Goal: Check status: Check status

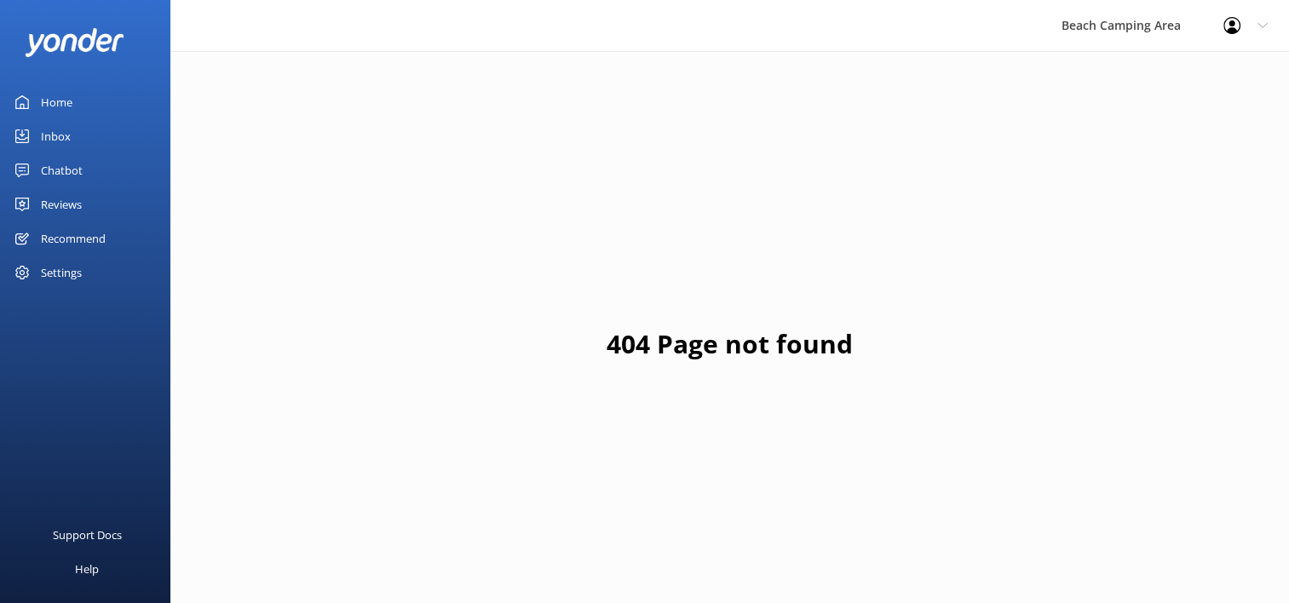
click at [45, 92] on div "Home" at bounding box center [57, 102] width 32 height 34
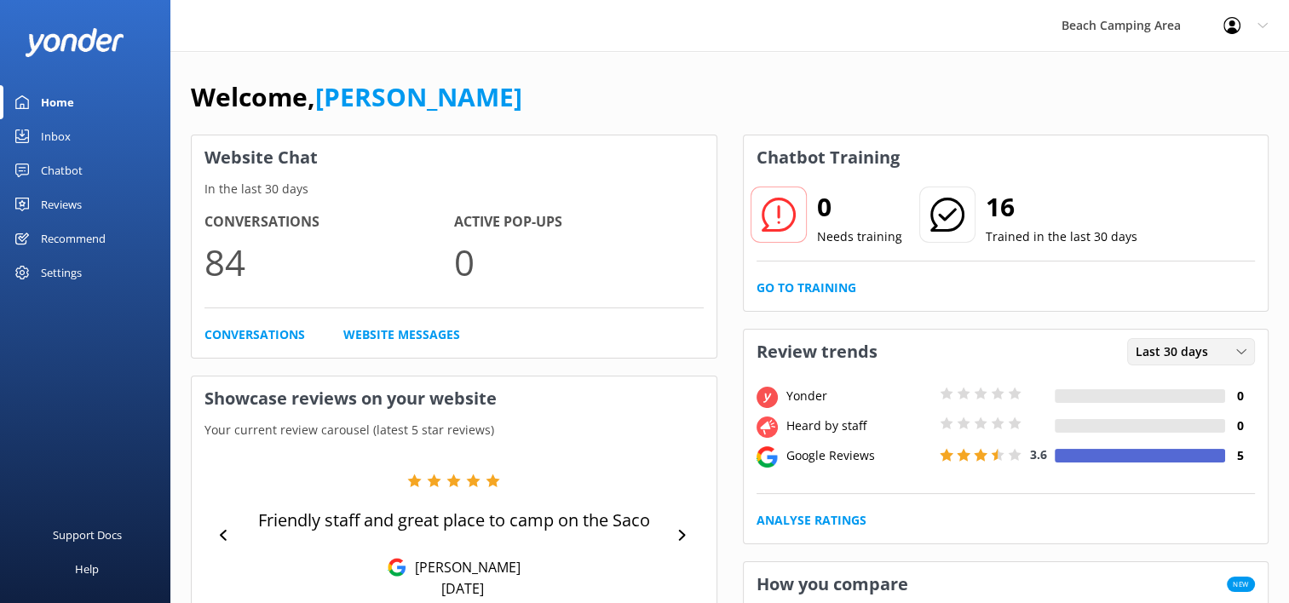
click at [1241, 351] on icon at bounding box center [1241, 352] width 10 height 10
click at [1241, 350] on icon at bounding box center [1241, 352] width 10 height 10
click at [1241, 349] on icon at bounding box center [1241, 352] width 10 height 10
click at [1191, 394] on link "Last 7 days" at bounding box center [1204, 387] width 152 height 34
click at [1242, 352] on icon at bounding box center [1241, 352] width 10 height 10
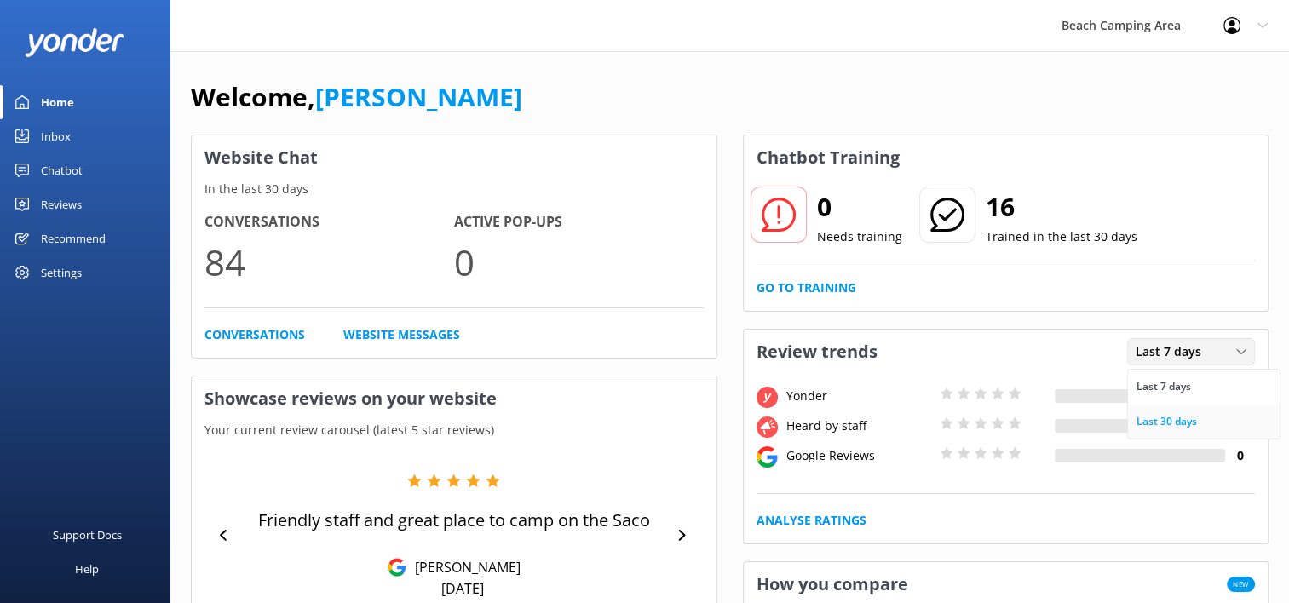
click at [1182, 410] on link "Last 30 days" at bounding box center [1204, 422] width 152 height 34
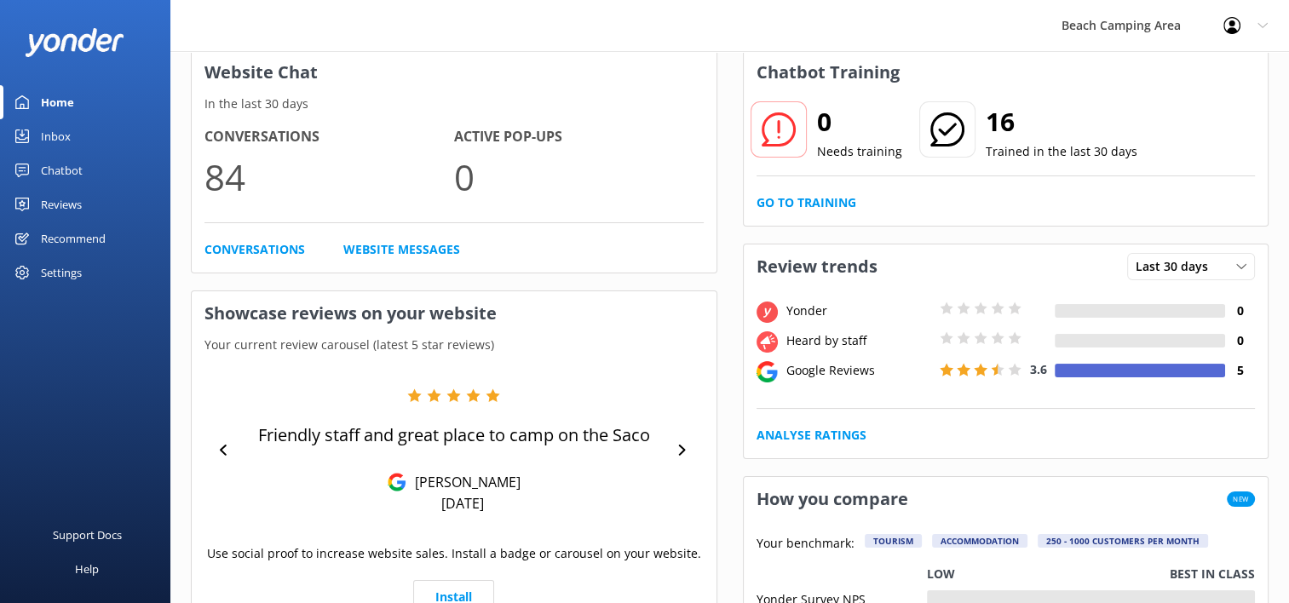
scroll to position [170, 0]
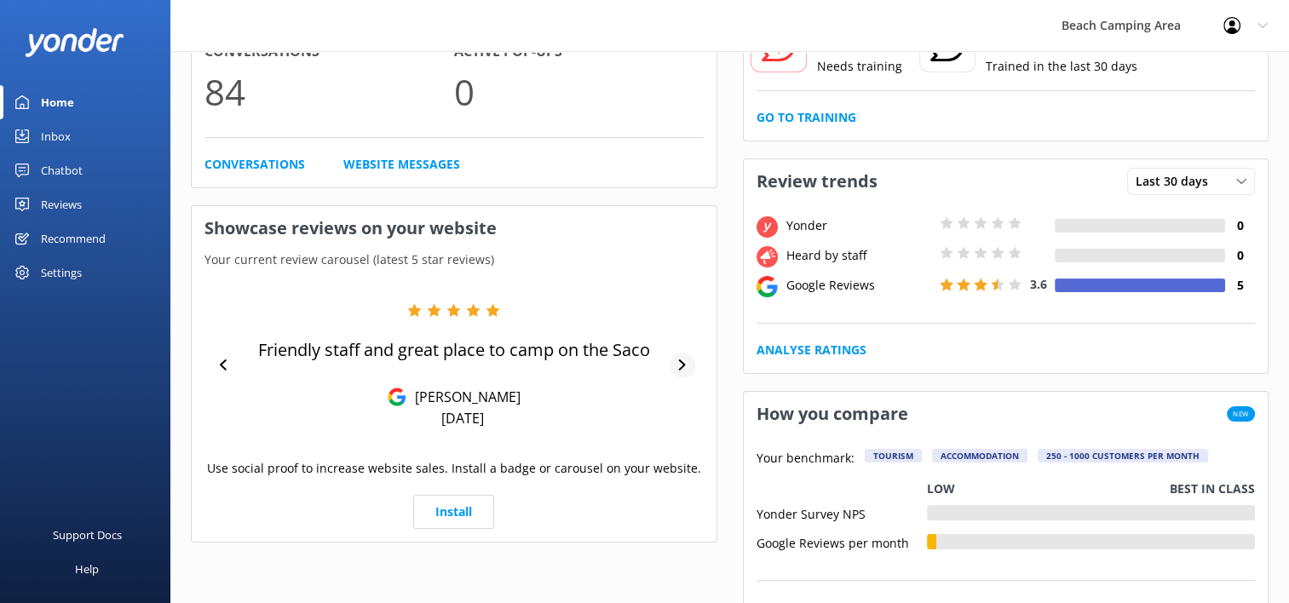
click at [683, 370] on icon at bounding box center [681, 365] width 11 height 11
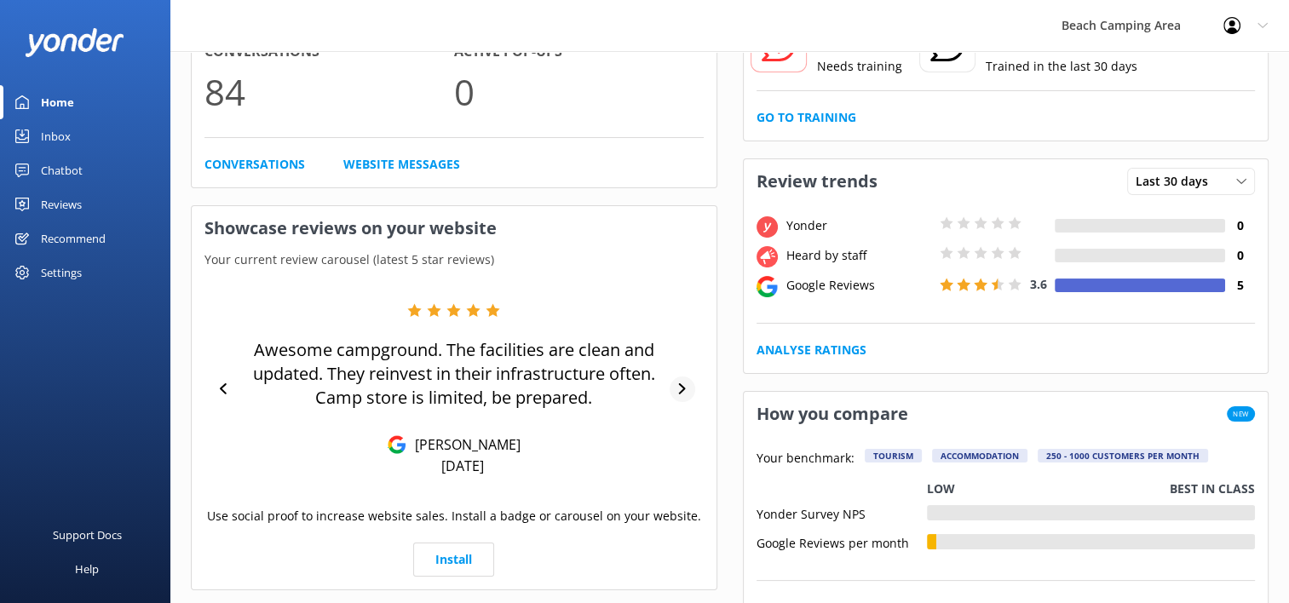
click at [676, 391] on div at bounding box center [682, 390] width 25 height 26
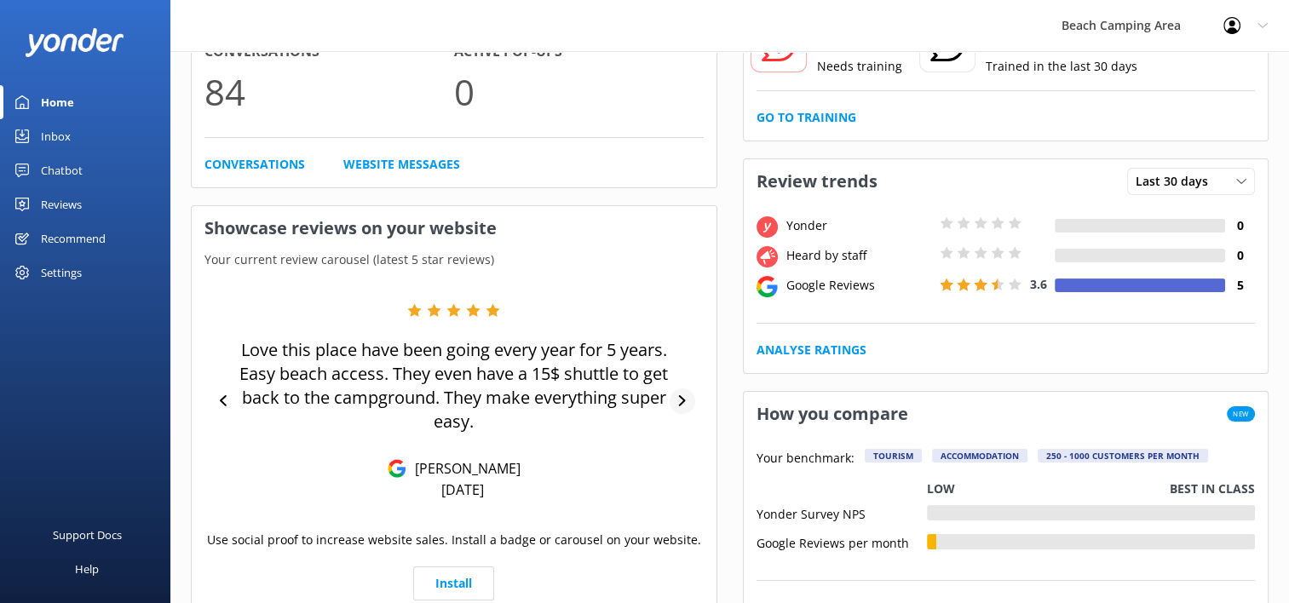
click at [677, 399] on icon at bounding box center [681, 400] width 11 height 11
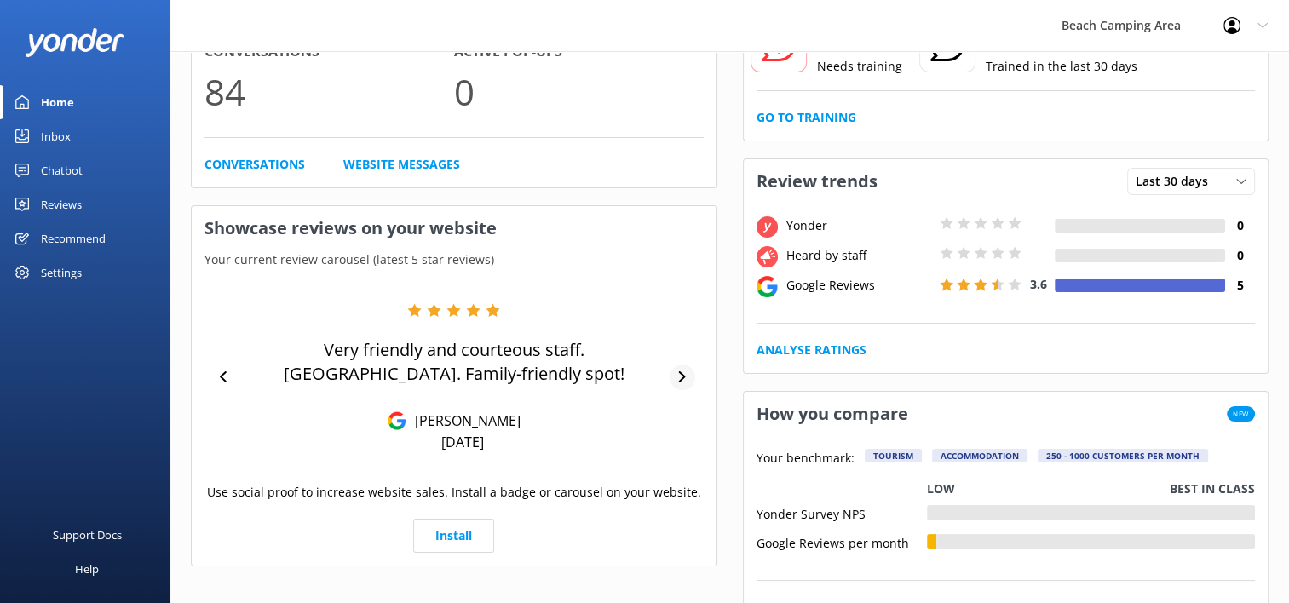
click at [678, 376] on icon at bounding box center [681, 376] width 11 height 11
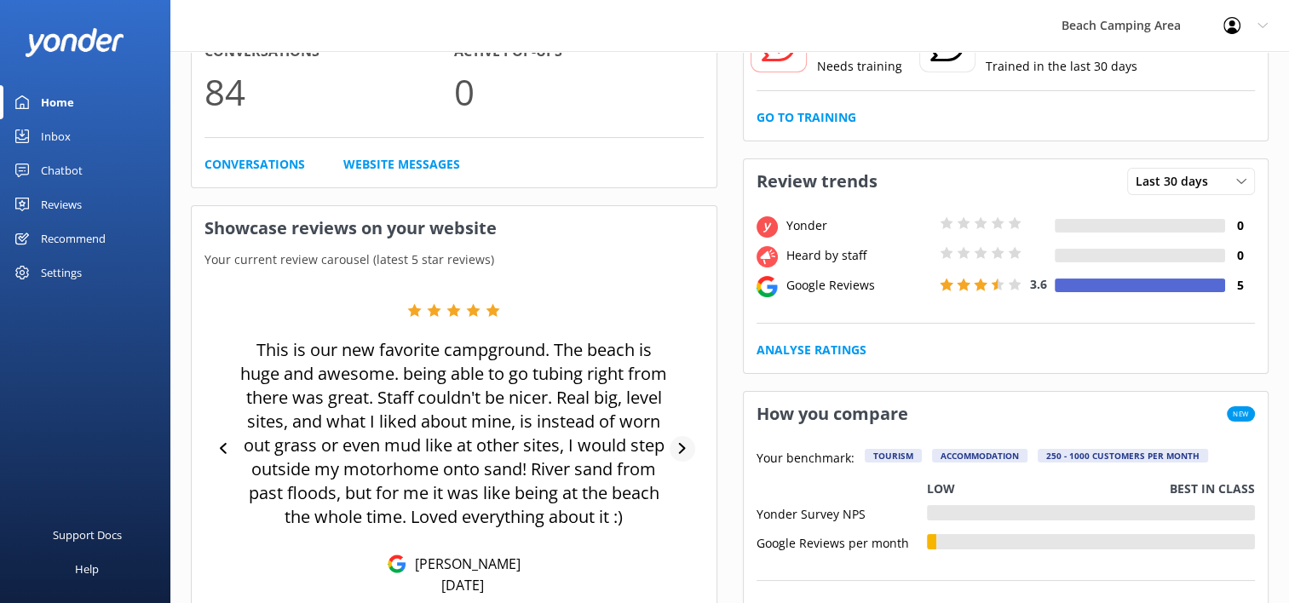
click at [678, 453] on div at bounding box center [682, 449] width 25 height 26
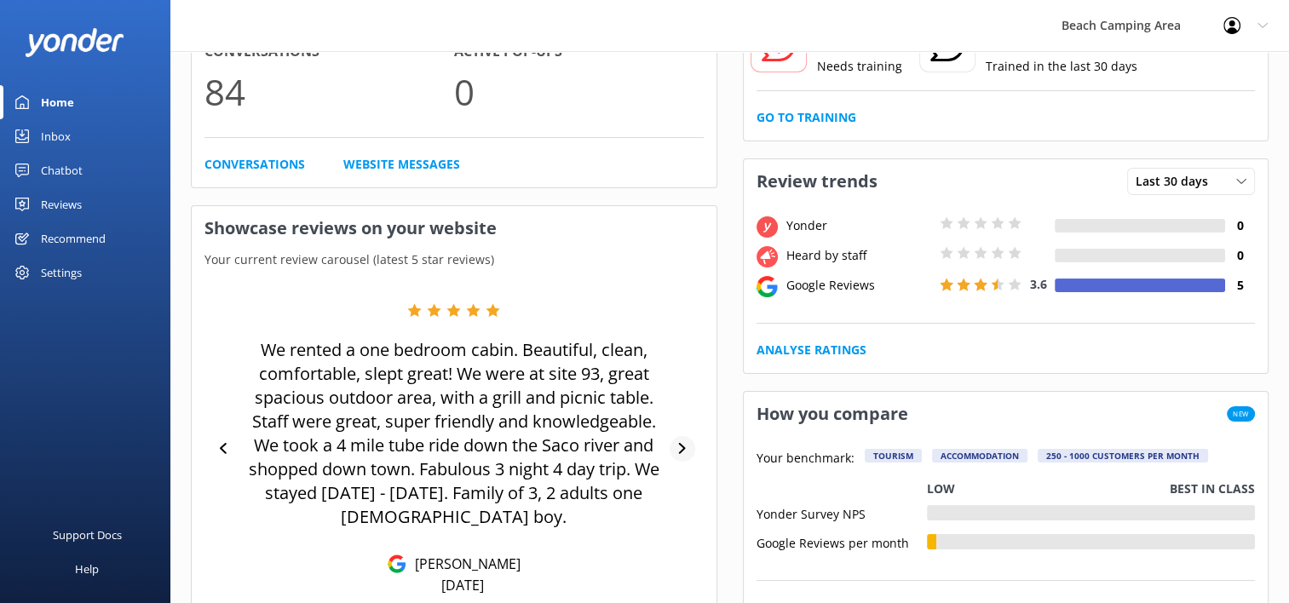
click at [678, 453] on icon at bounding box center [681, 448] width 11 height 11
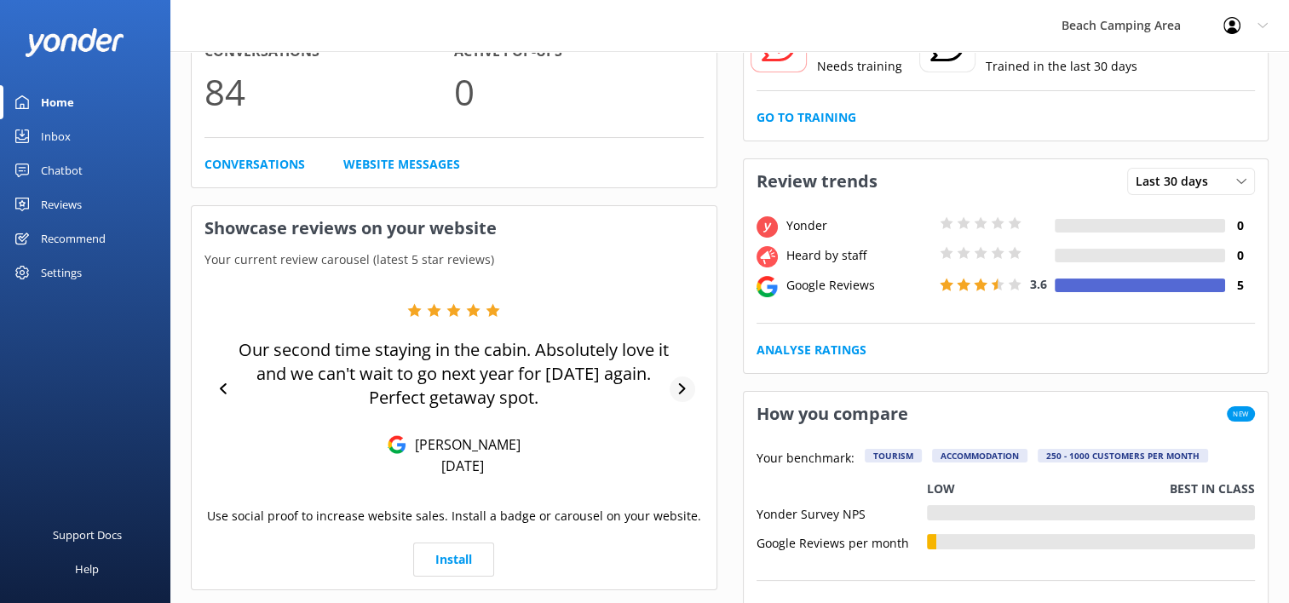
click at [678, 453] on div "Our second time staying in the cabin. Absolutely love it and we can't wait to g…" at bounding box center [453, 389] width 499 height 172
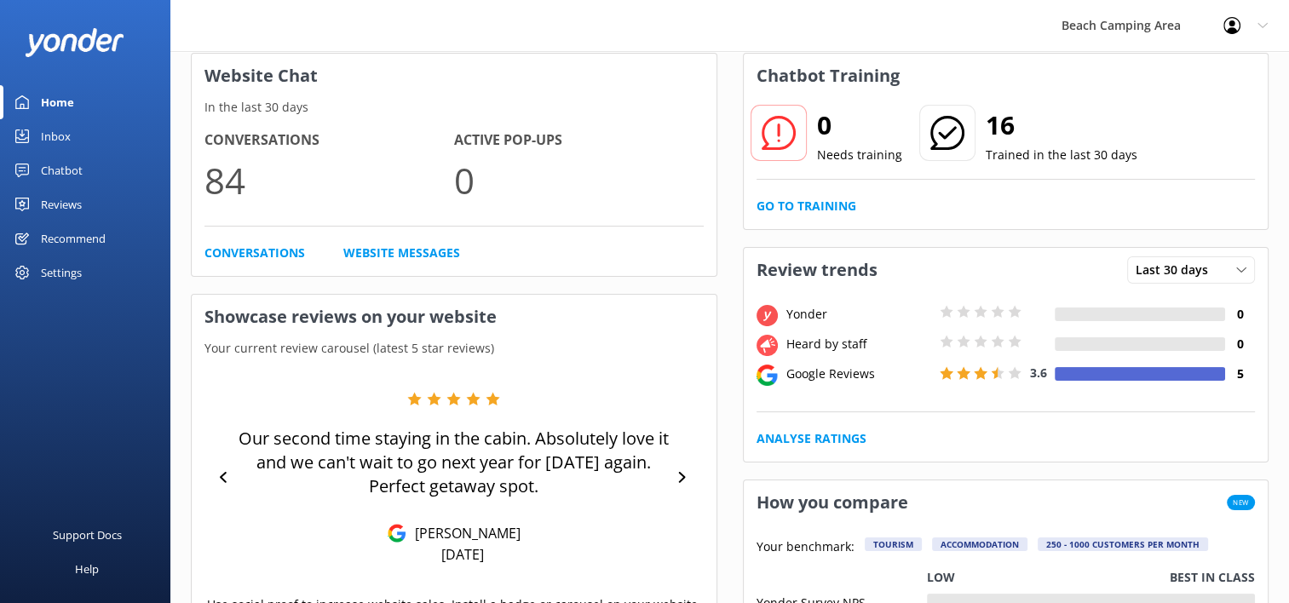
scroll to position [0, 0]
